Goal: Go to known website: Access a specific website the user already knows

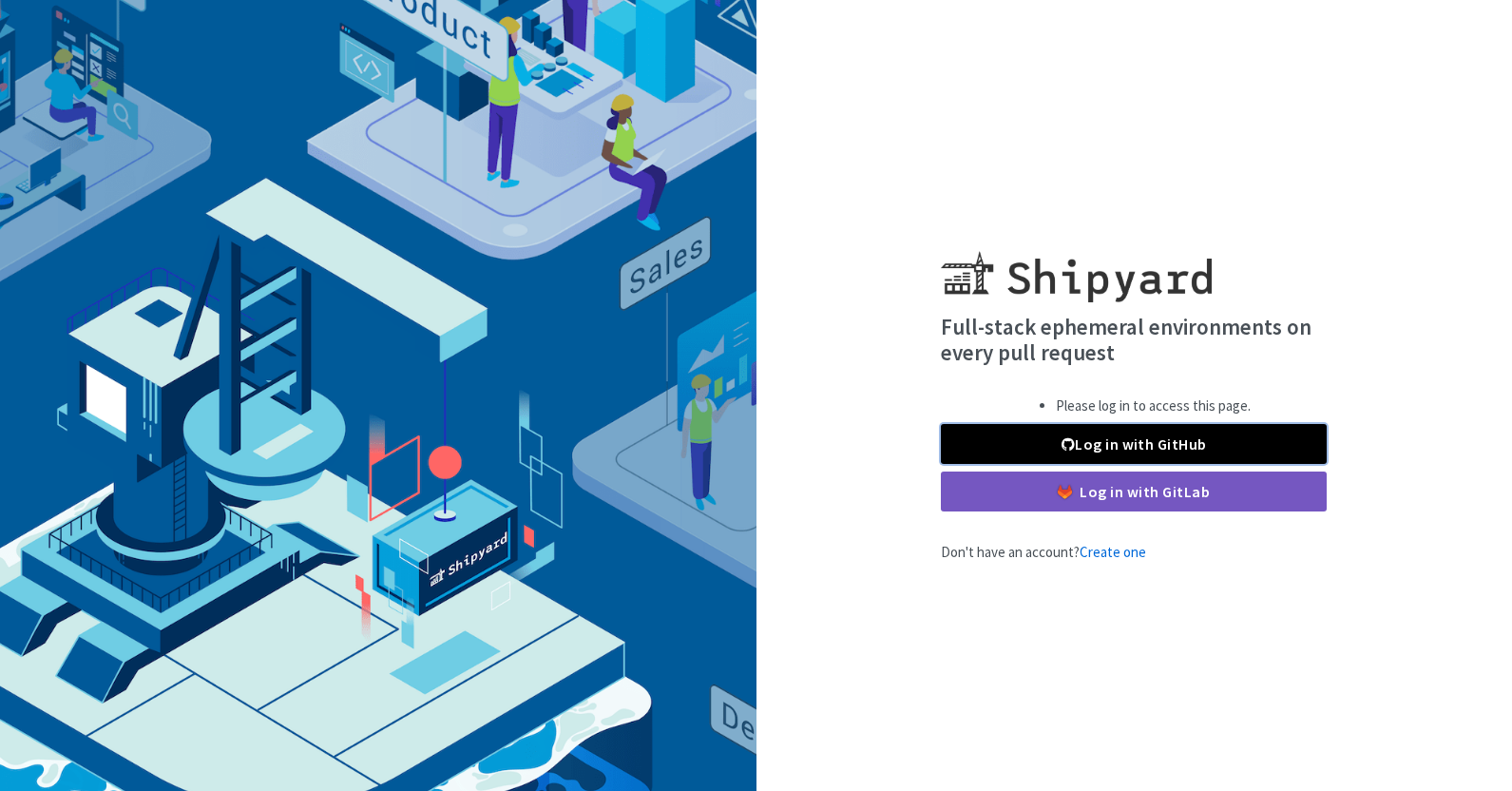
click at [1200, 442] on link "Log in with GitHub" at bounding box center [1134, 444] width 386 height 40
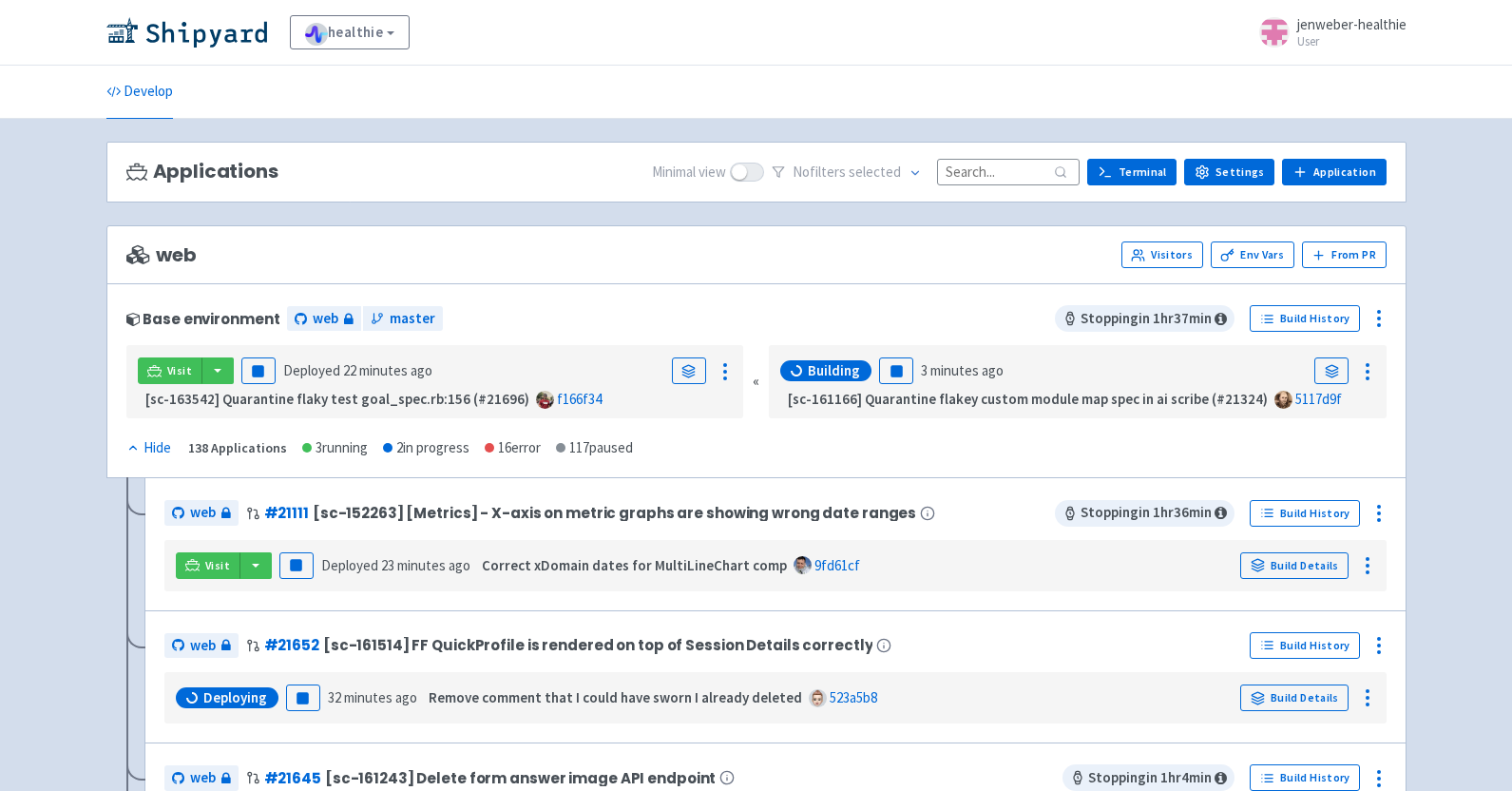
click at [998, 250] on div "web Visitors Env Vars From PR" at bounding box center [756, 254] width 1260 height 27
click at [171, 370] on span "Visit" at bounding box center [179, 370] width 25 height 15
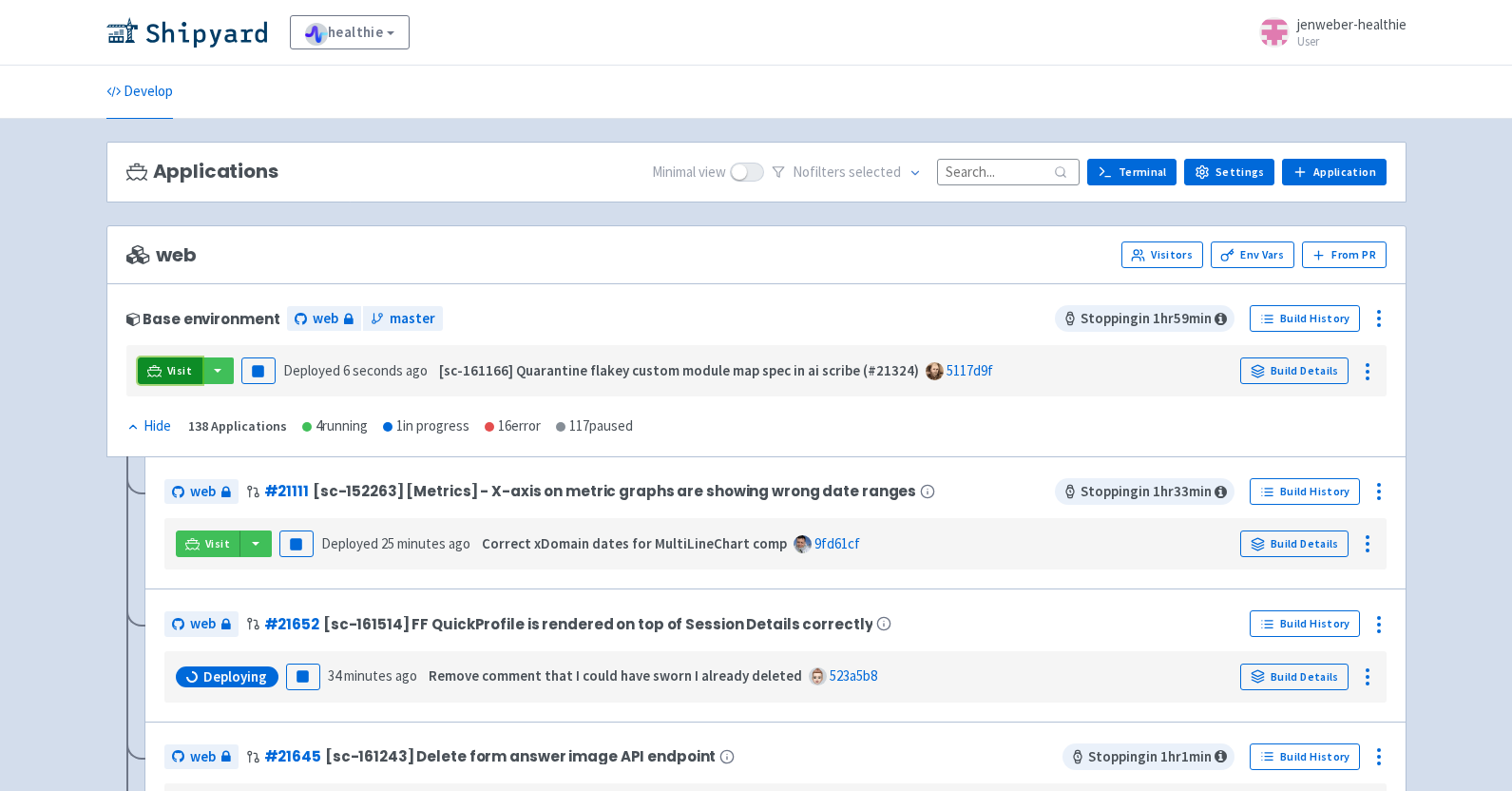
click at [173, 369] on span "Visit" at bounding box center [179, 370] width 25 height 15
